Goal: Task Accomplishment & Management: Manage account settings

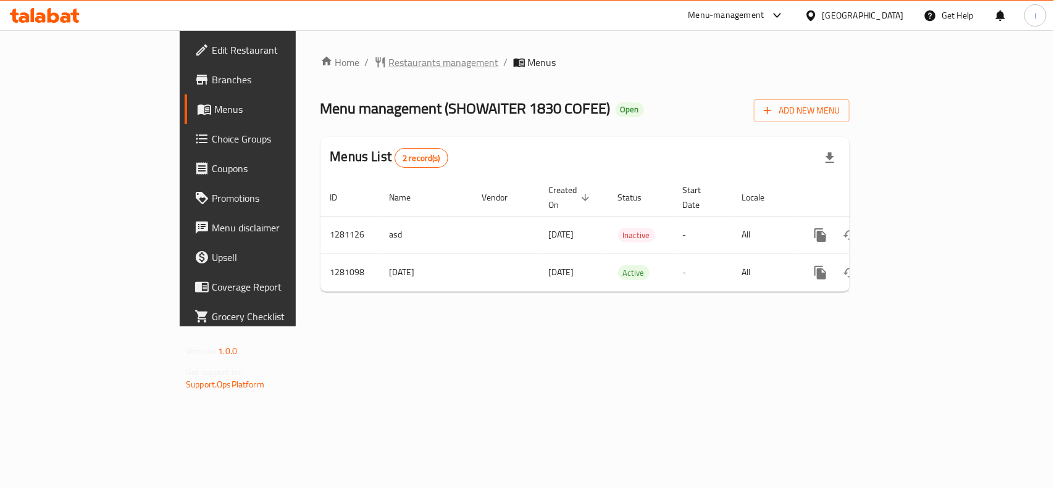
click at [389, 62] on span "Restaurants management" at bounding box center [444, 62] width 110 height 15
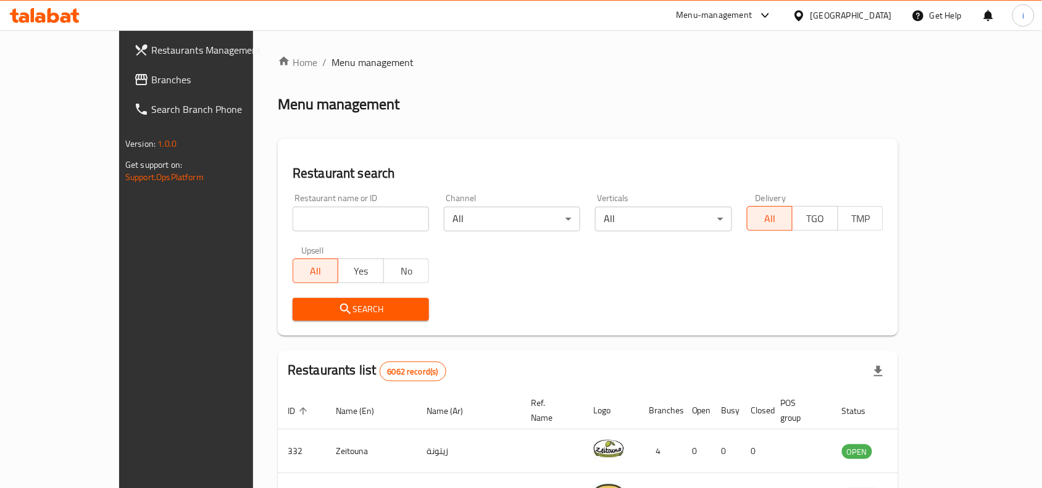
click at [293, 215] on input "search" at bounding box center [361, 219] width 136 height 25
paste input "694166"
type input "694166"
click at [303, 304] on span "Search" at bounding box center [361, 309] width 117 height 15
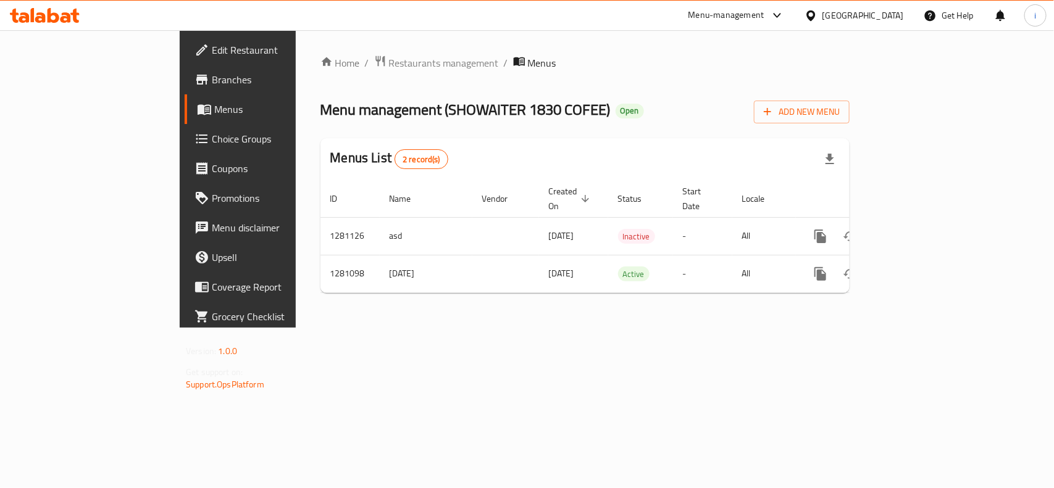
click at [212, 48] on span "Edit Restaurant" at bounding box center [279, 50] width 134 height 15
